Goal: Navigation & Orientation: Go to known website

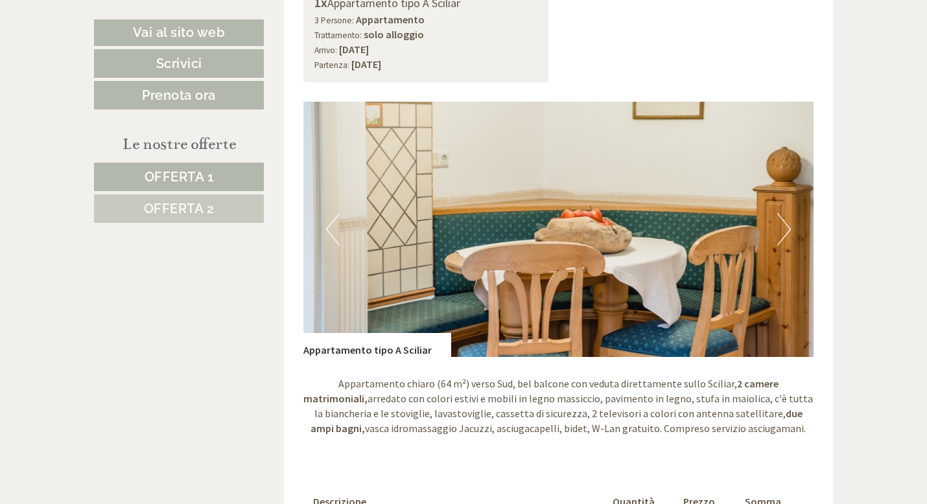
scroll to position [734, 0]
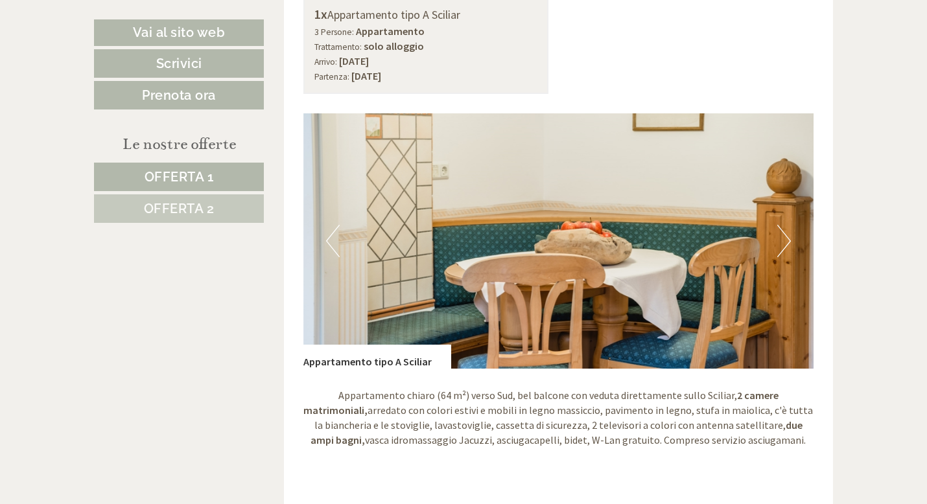
click at [780, 253] on button "Next" at bounding box center [784, 241] width 14 height 32
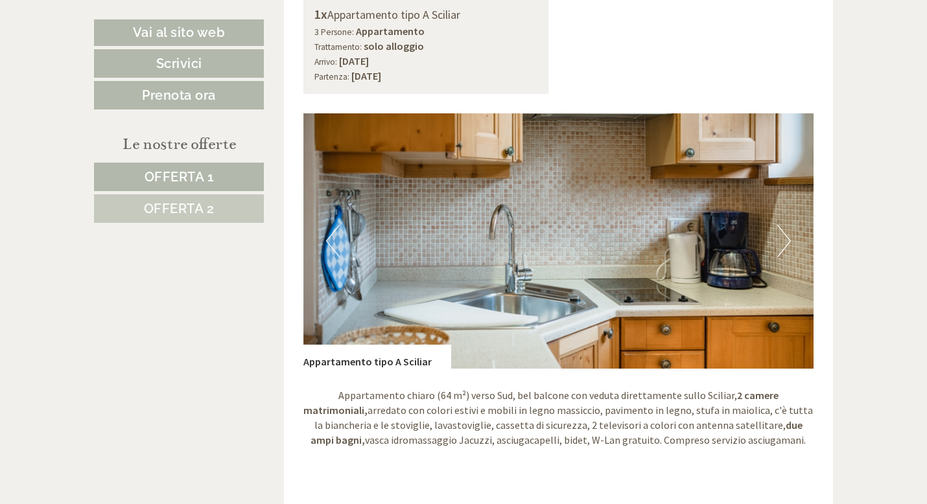
click at [780, 253] on button "Next" at bounding box center [784, 241] width 14 height 32
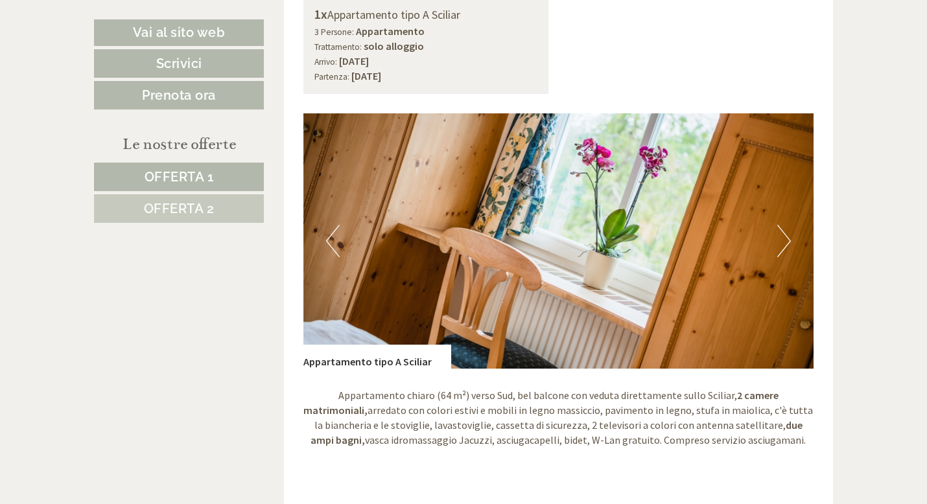
click at [780, 253] on button "Next" at bounding box center [784, 241] width 14 height 32
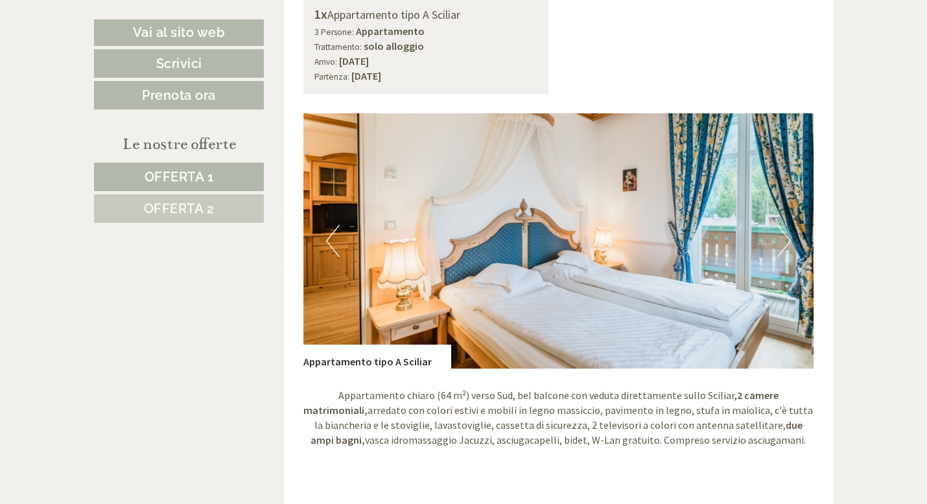
click at [780, 253] on button "Next" at bounding box center [784, 241] width 14 height 32
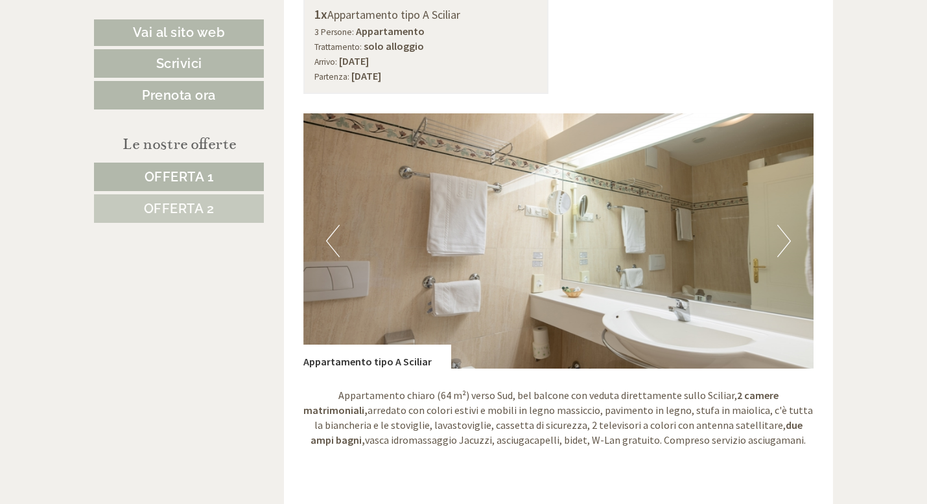
click at [780, 253] on button "Next" at bounding box center [784, 241] width 14 height 32
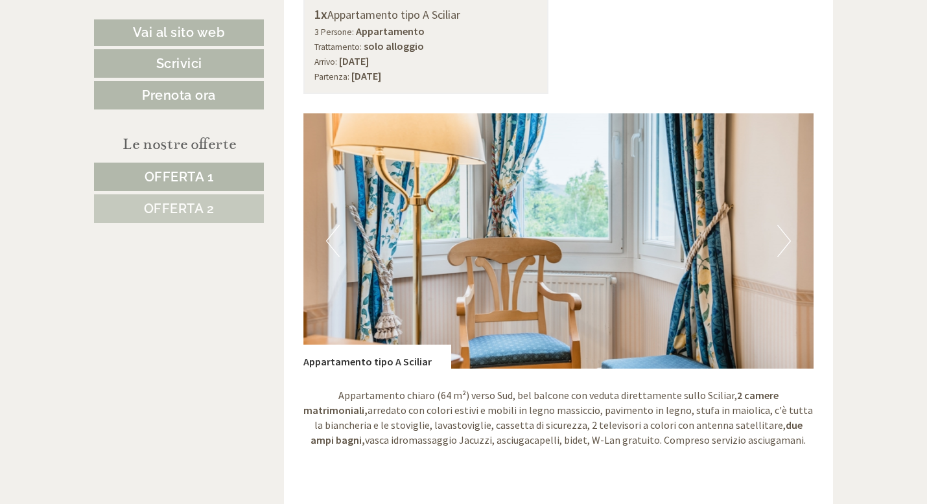
click at [780, 253] on button "Next" at bounding box center [784, 241] width 14 height 32
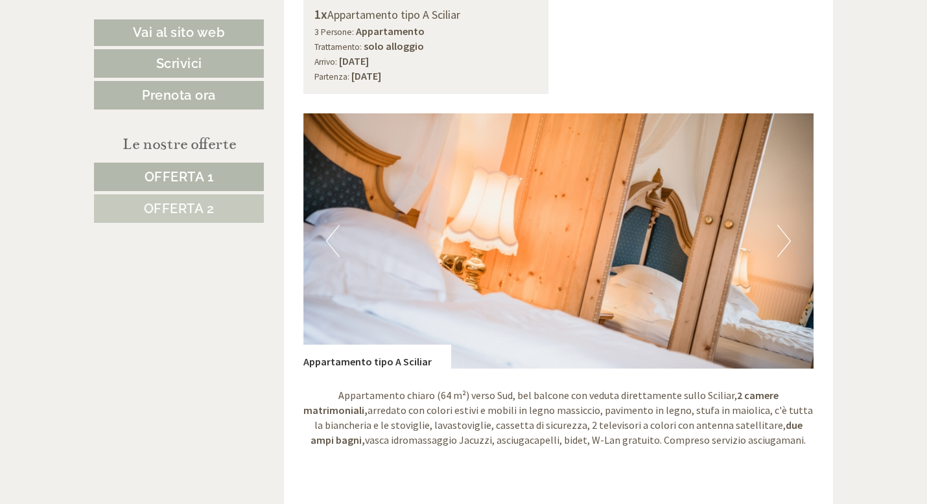
click at [780, 253] on button "Next" at bounding box center [784, 241] width 14 height 32
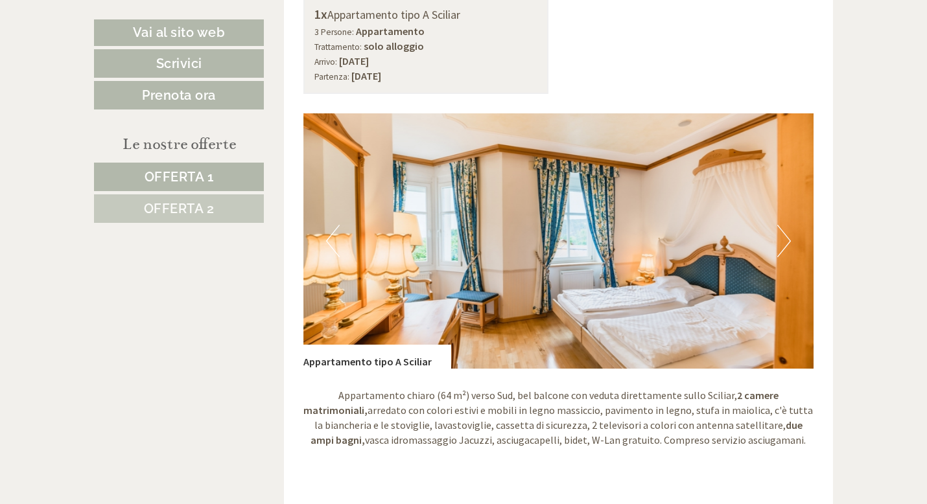
click at [780, 253] on button "Next" at bounding box center [784, 241] width 14 height 32
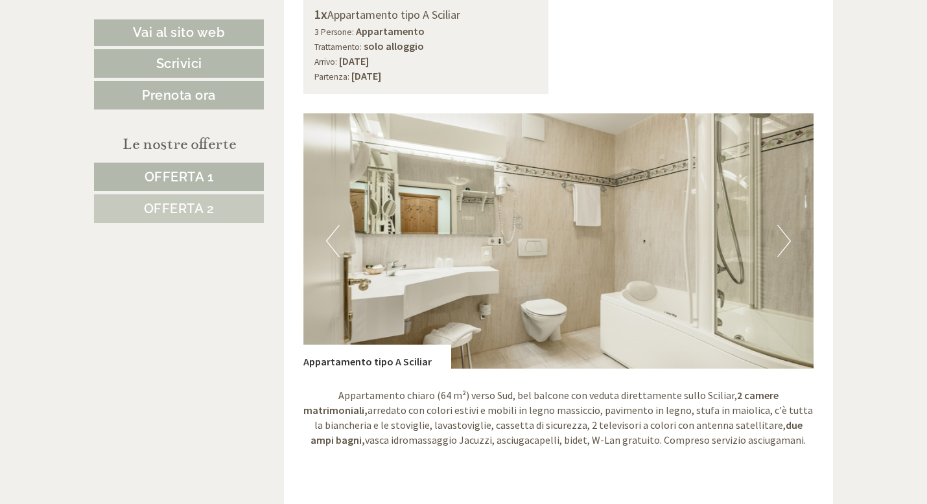
click at [780, 253] on button "Next" at bounding box center [784, 241] width 14 height 32
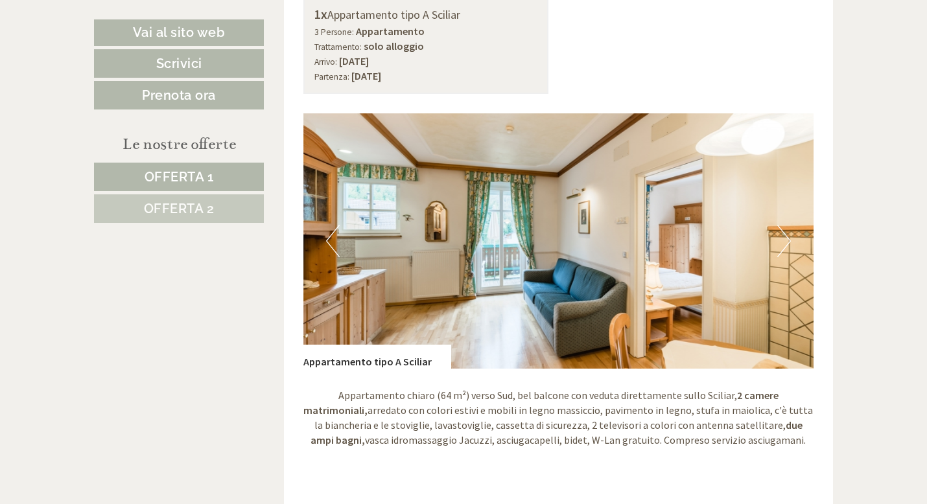
click at [780, 253] on button "Next" at bounding box center [784, 241] width 14 height 32
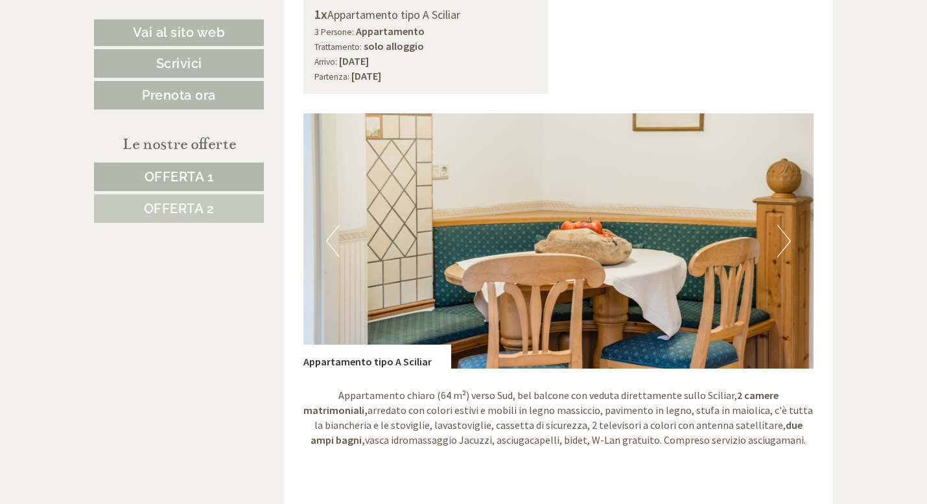
click at [780, 253] on button "Next" at bounding box center [784, 241] width 14 height 32
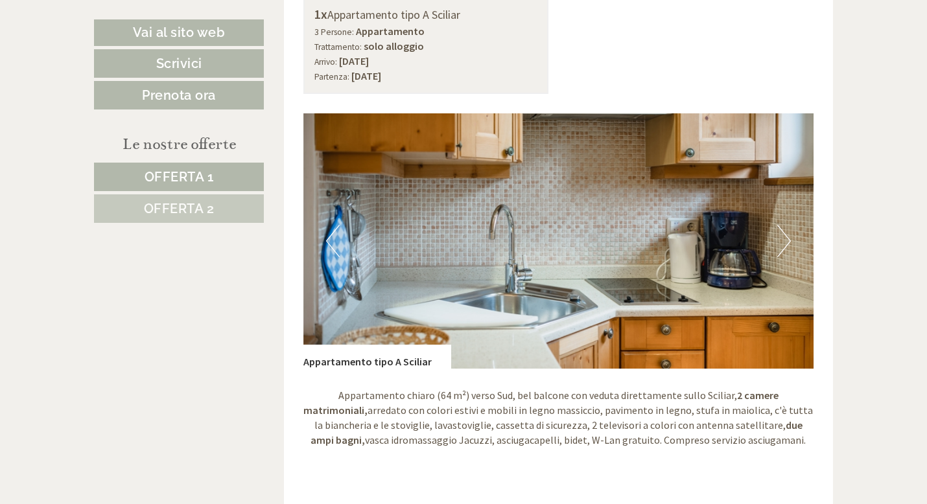
click at [780, 253] on button "Next" at bounding box center [784, 241] width 14 height 32
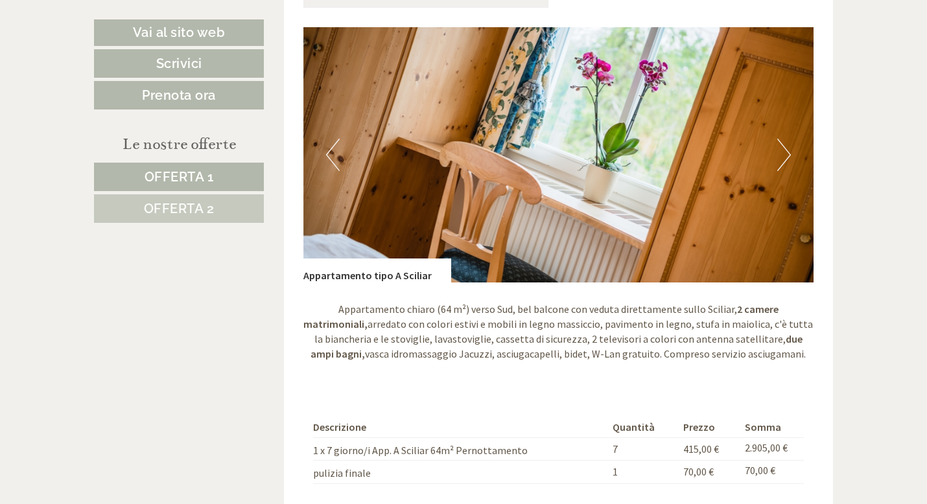
scroll to position [817, 0]
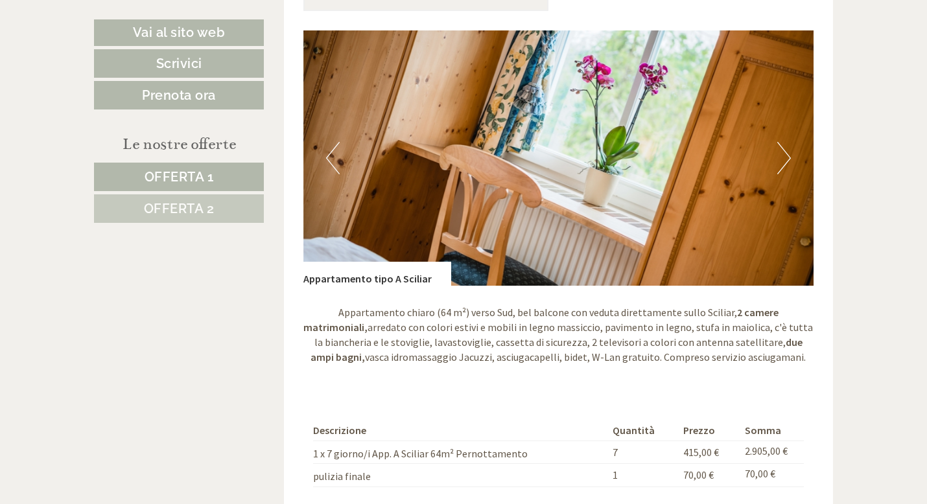
click at [773, 163] on img at bounding box center [558, 157] width 511 height 255
click at [785, 161] on button "Next" at bounding box center [784, 158] width 14 height 32
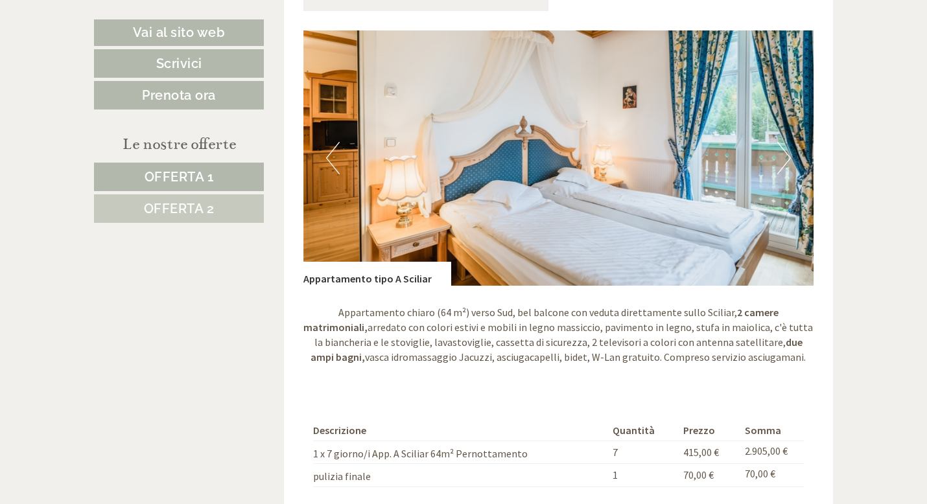
click at [785, 161] on button "Next" at bounding box center [784, 158] width 14 height 32
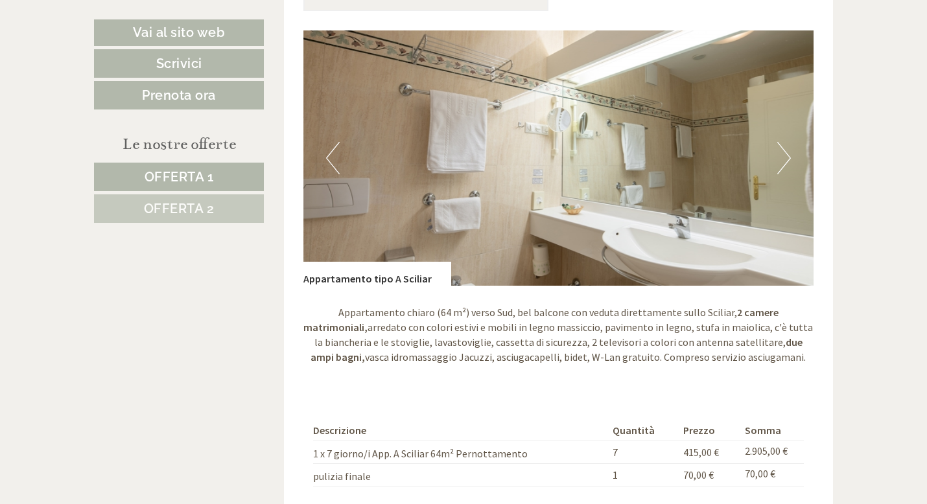
click at [785, 161] on button "Next" at bounding box center [784, 158] width 14 height 32
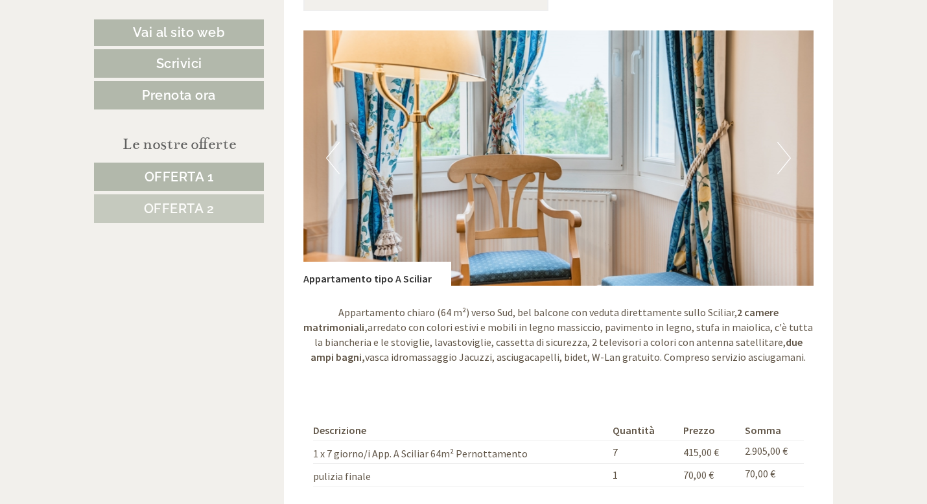
click at [785, 161] on button "Next" at bounding box center [784, 158] width 14 height 32
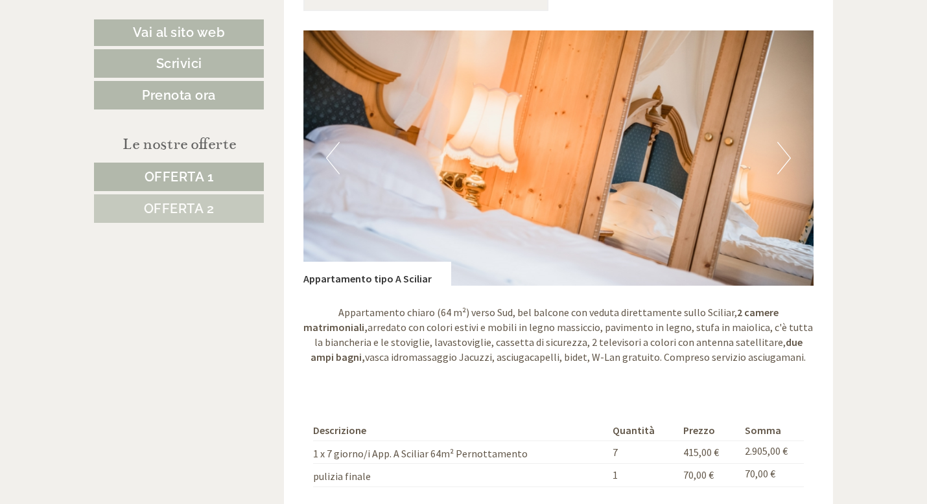
click at [785, 161] on button "Next" at bounding box center [784, 158] width 14 height 32
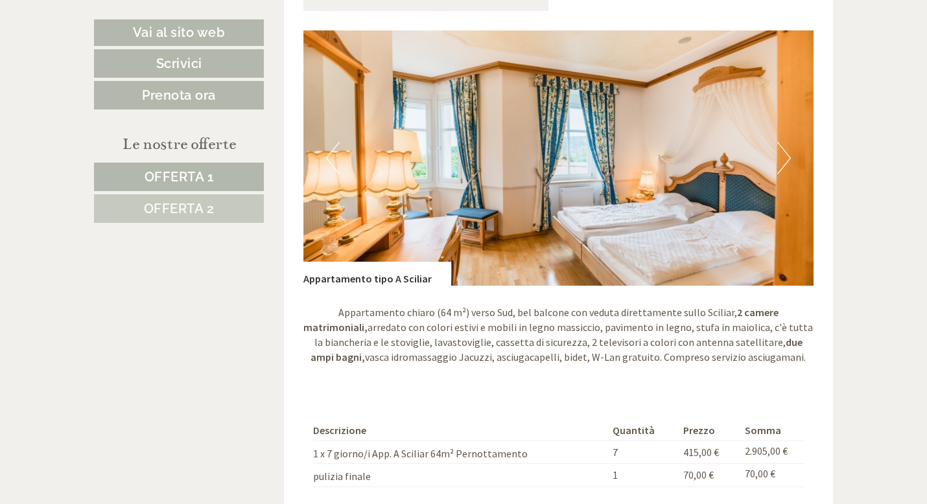
click at [331, 151] on button "Previous" at bounding box center [333, 158] width 14 height 32
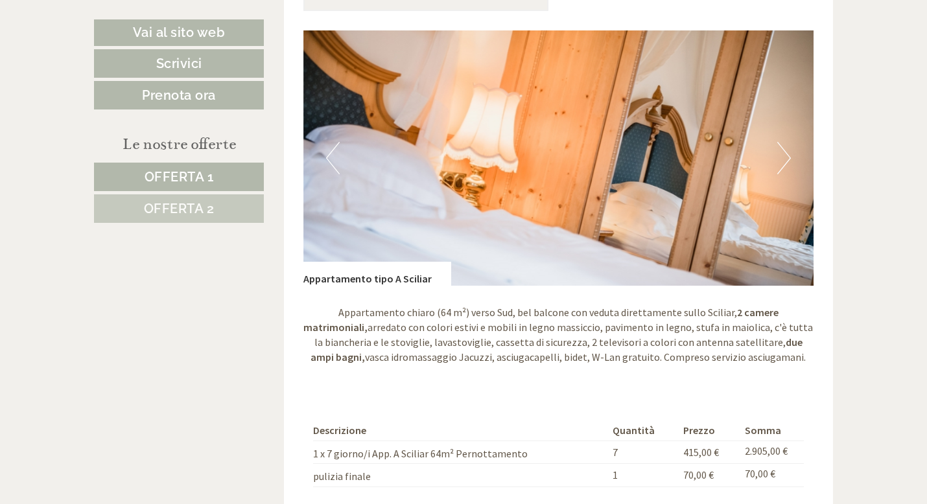
click at [331, 151] on button "Previous" at bounding box center [333, 158] width 14 height 32
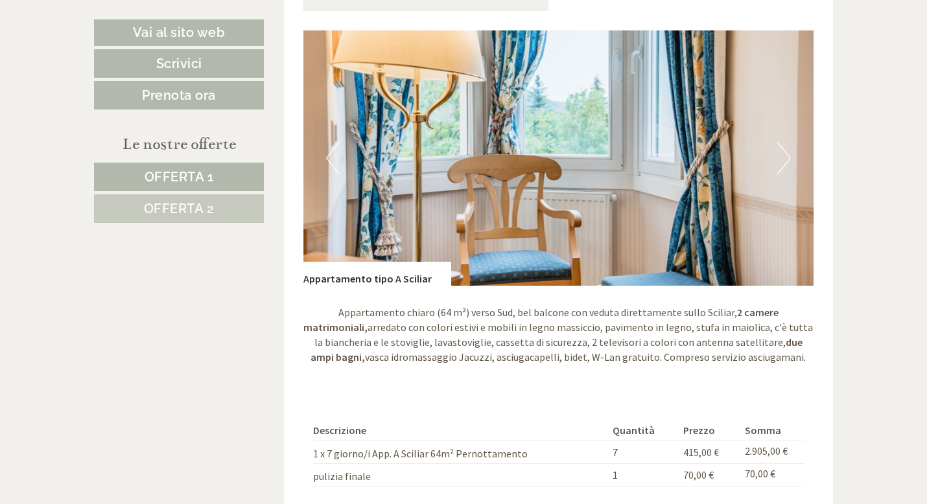
click at [331, 151] on button "Previous" at bounding box center [333, 158] width 14 height 32
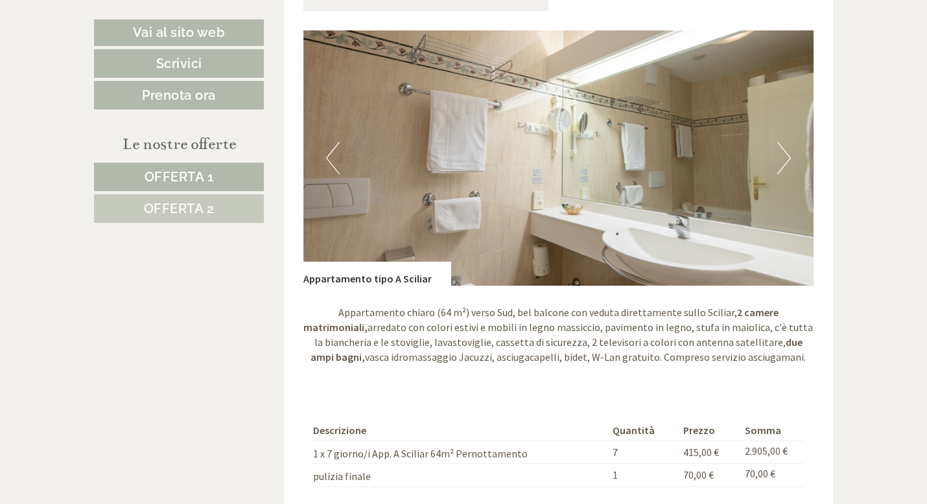
click at [331, 151] on button "Previous" at bounding box center [333, 158] width 14 height 32
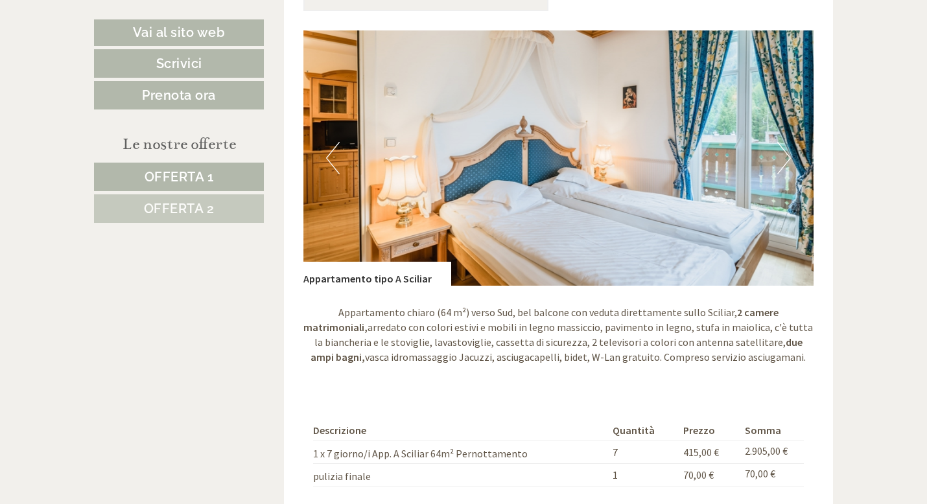
click at [785, 157] on button "Next" at bounding box center [784, 158] width 14 height 32
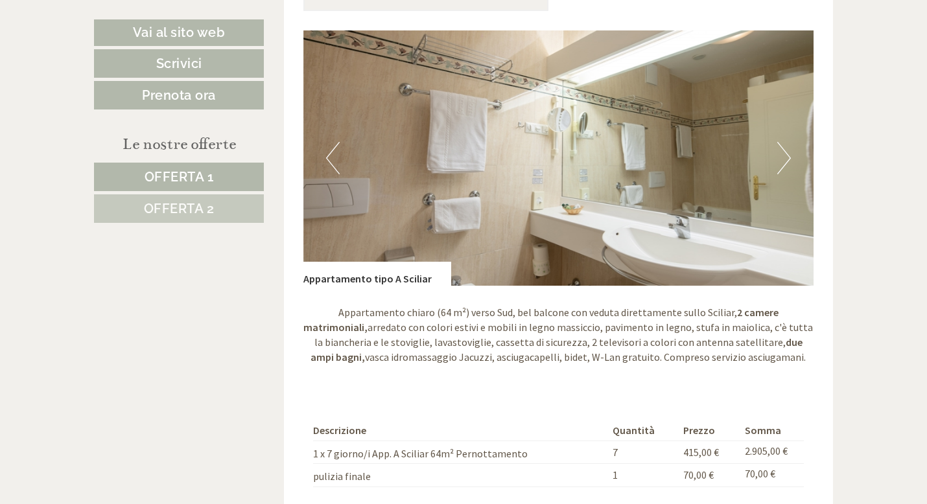
click at [785, 157] on button "Next" at bounding box center [784, 158] width 14 height 32
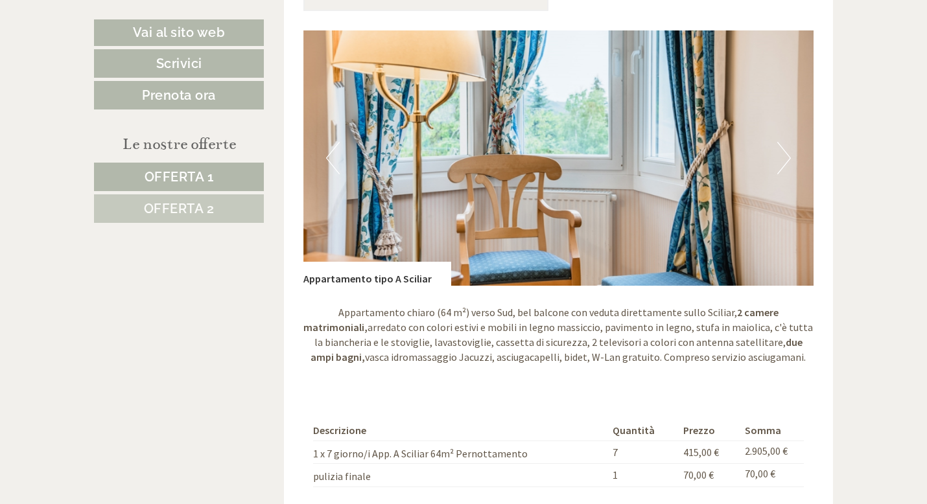
click at [785, 157] on button "Next" at bounding box center [784, 158] width 14 height 32
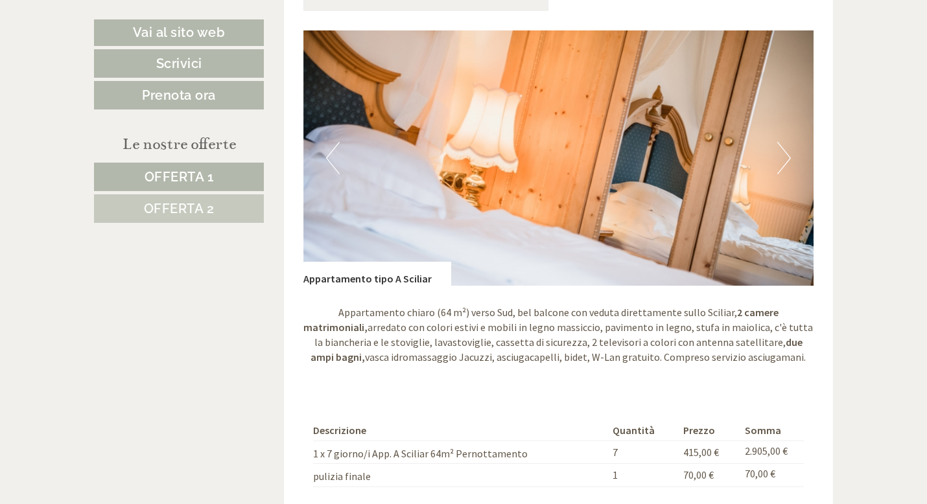
click at [785, 157] on button "Next" at bounding box center [784, 158] width 14 height 32
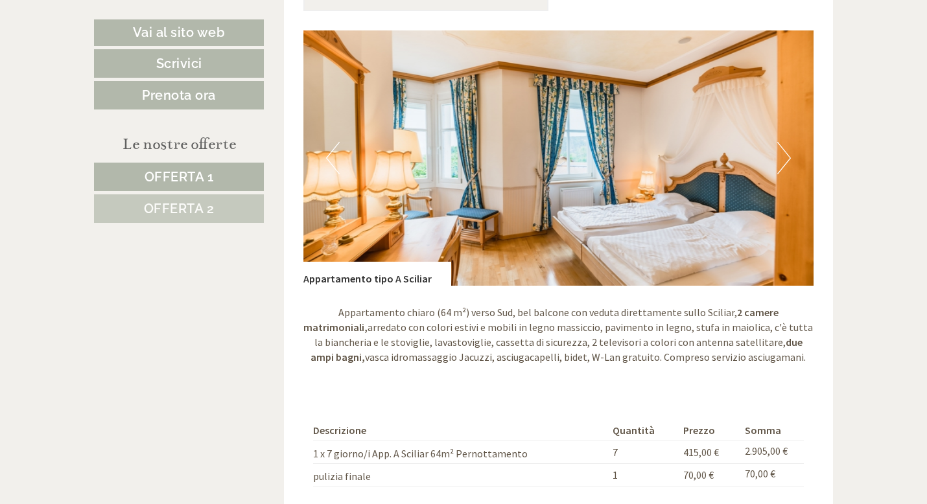
click at [785, 157] on button "Next" at bounding box center [784, 158] width 14 height 32
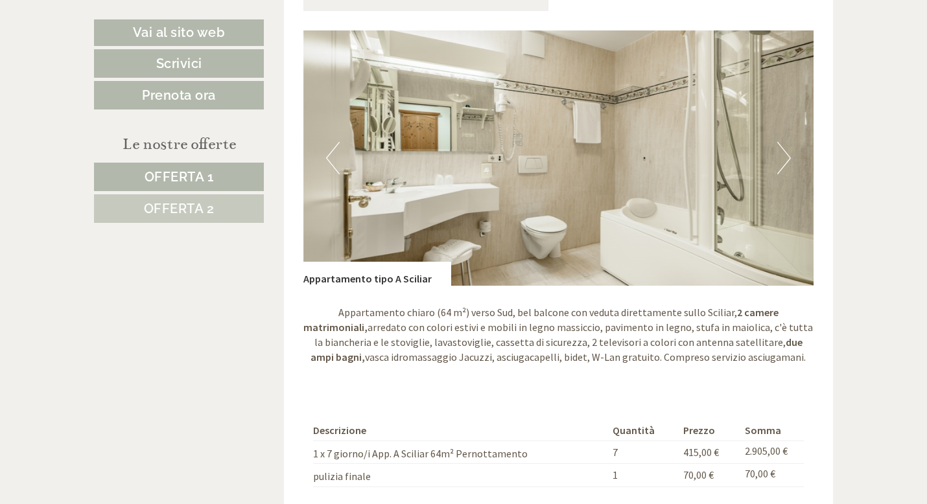
click at [785, 157] on button "Next" at bounding box center [784, 158] width 14 height 32
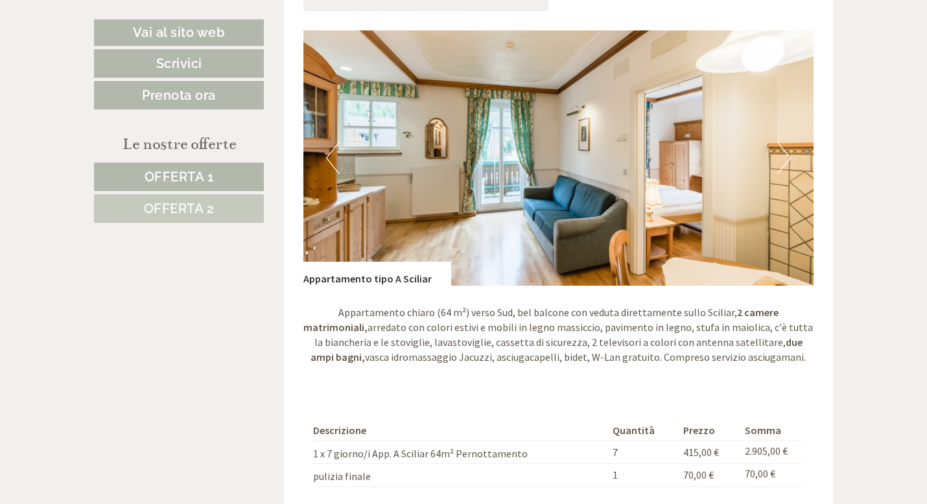
click at [785, 157] on button "Next" at bounding box center [784, 158] width 14 height 32
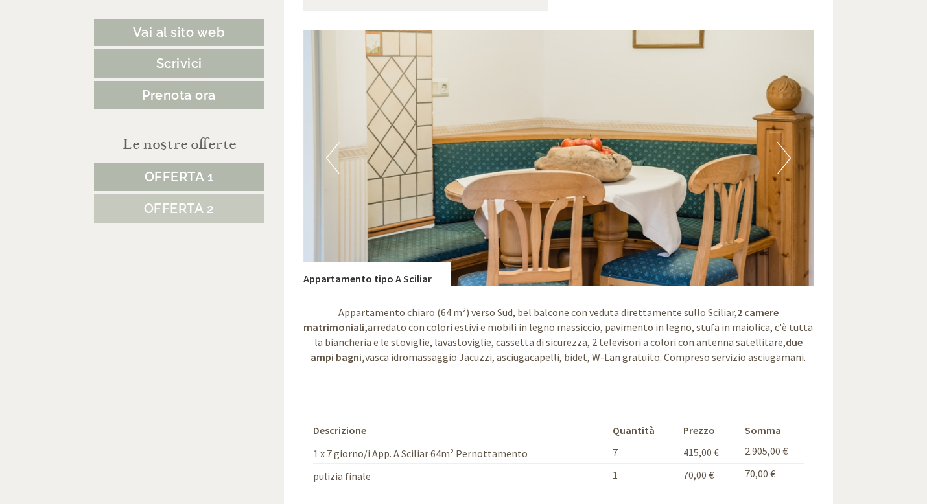
click at [785, 157] on button "Next" at bounding box center [784, 158] width 14 height 32
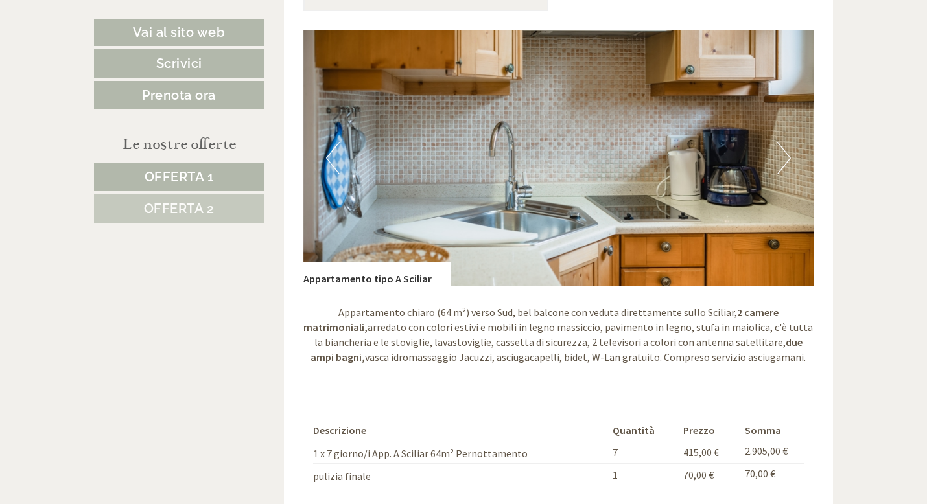
click at [785, 157] on button "Next" at bounding box center [784, 158] width 14 height 32
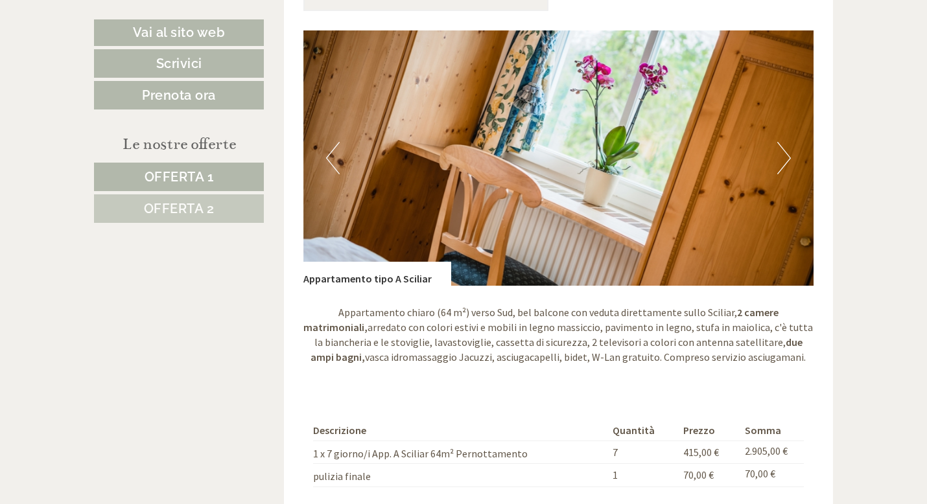
click at [785, 157] on button "Next" at bounding box center [784, 158] width 14 height 32
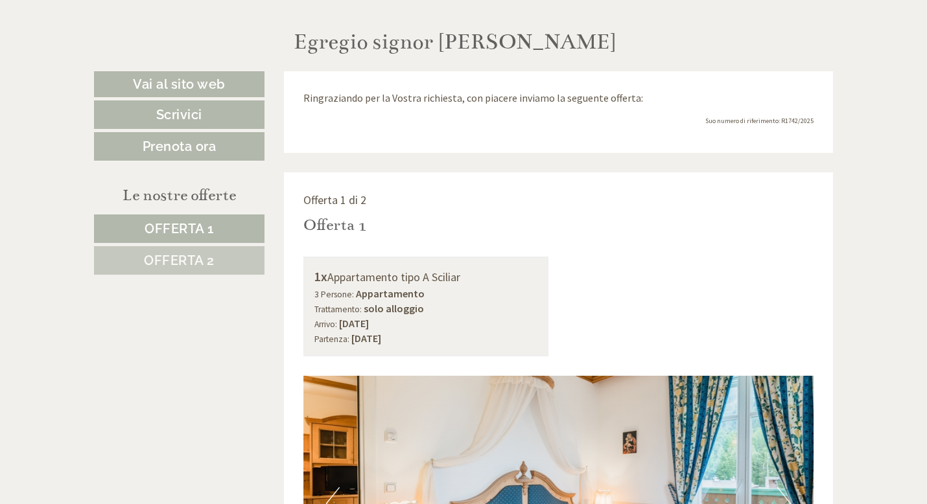
scroll to position [483, 0]
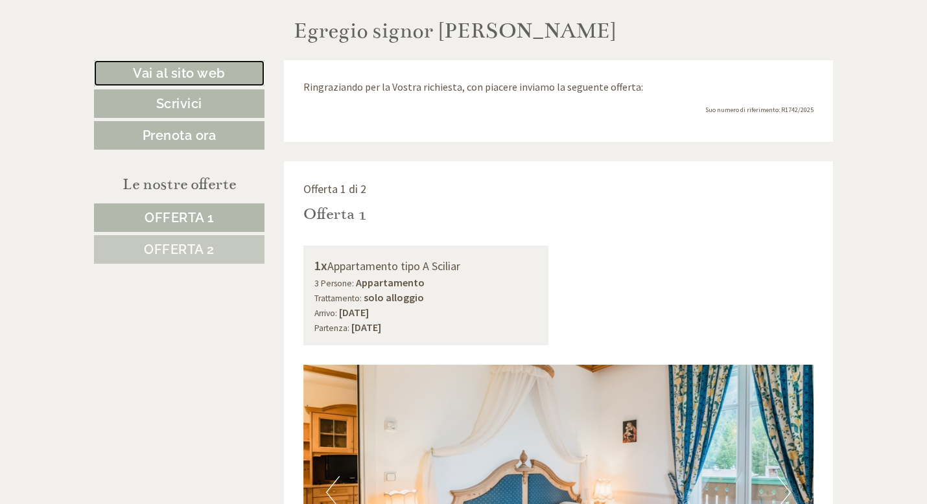
click at [209, 71] on link "Vai al sito web" at bounding box center [179, 73] width 170 height 27
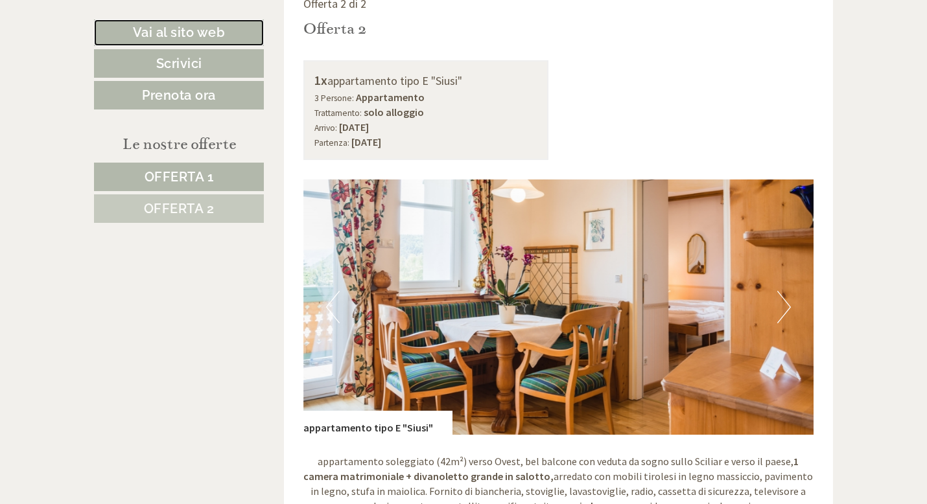
scroll to position [0, 0]
